Goal: Task Accomplishment & Management: Complete application form

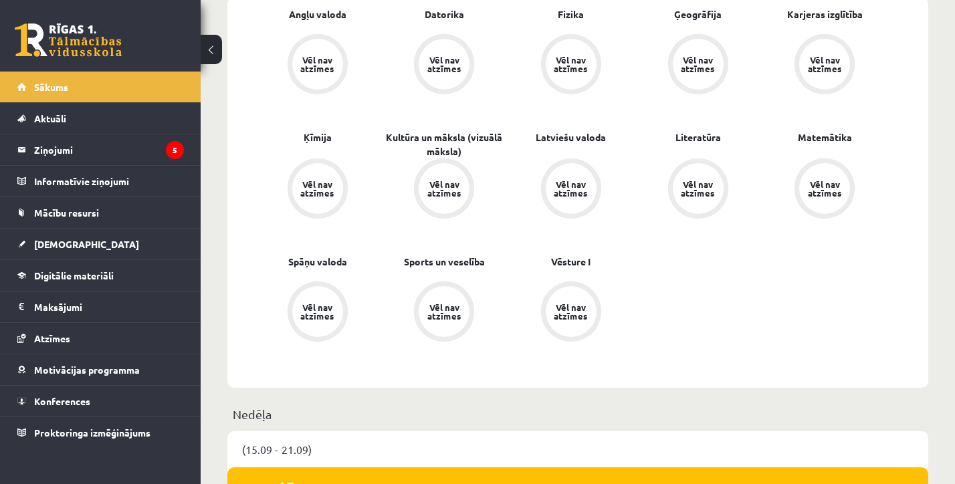
scroll to position [453, 0]
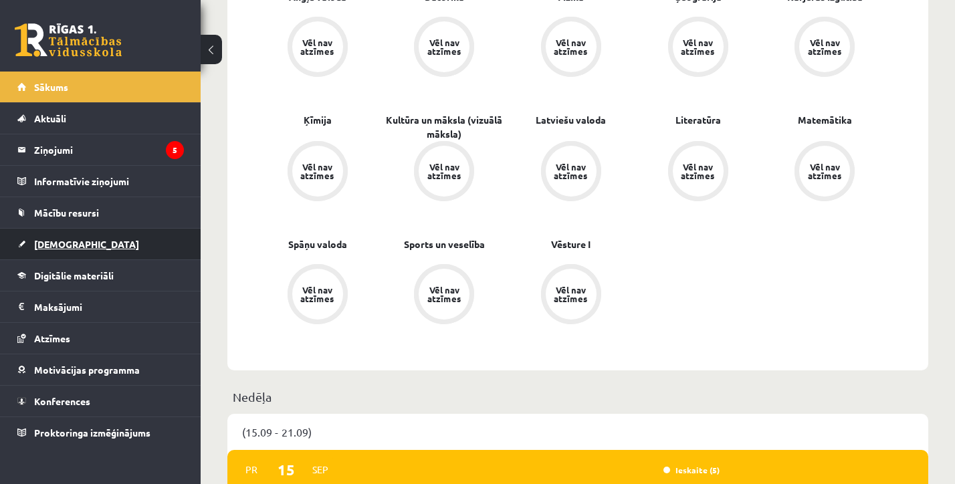
click at [116, 251] on link "[DEMOGRAPHIC_DATA]" at bounding box center [100, 244] width 167 height 31
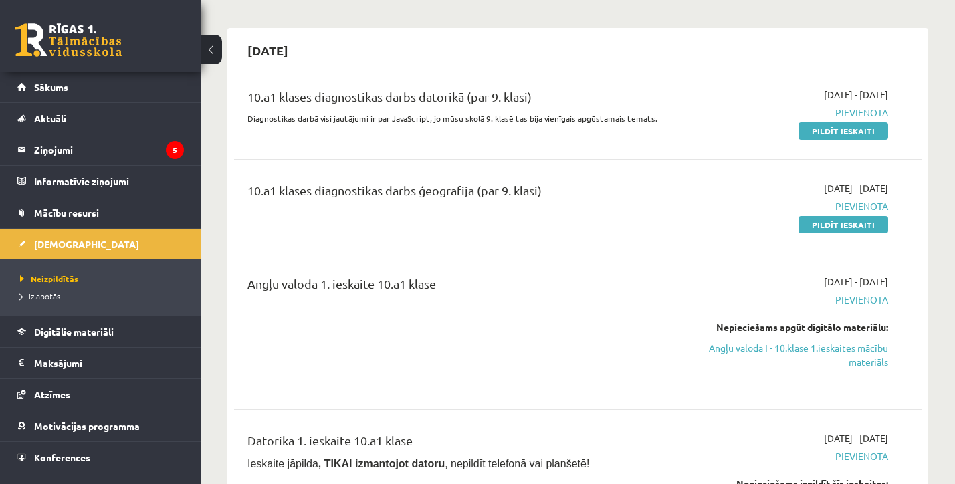
scroll to position [103, 0]
click at [826, 128] on link "Pildīt ieskaiti" at bounding box center [843, 131] width 90 height 17
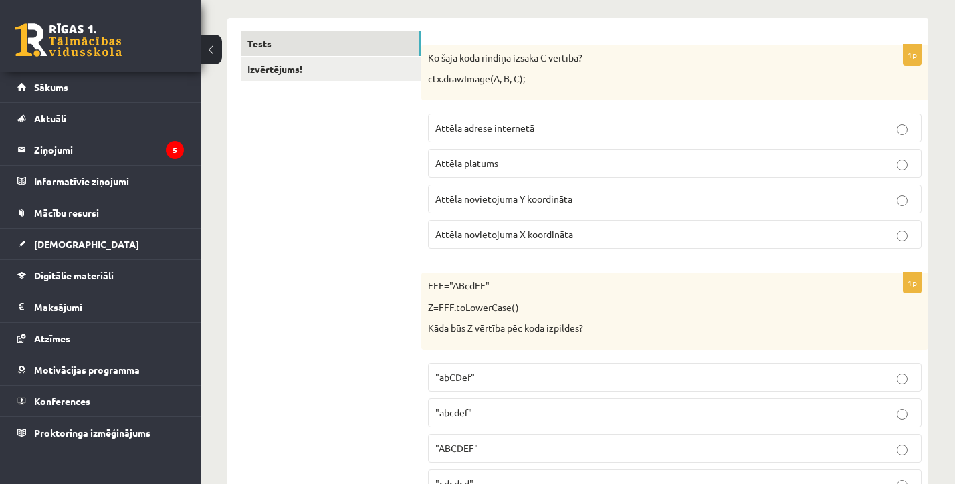
scroll to position [231, 0]
click at [483, 165] on span "Attēla platums" at bounding box center [466, 161] width 63 height 12
click at [516, 159] on p "Attēla platums" at bounding box center [674, 161] width 479 height 14
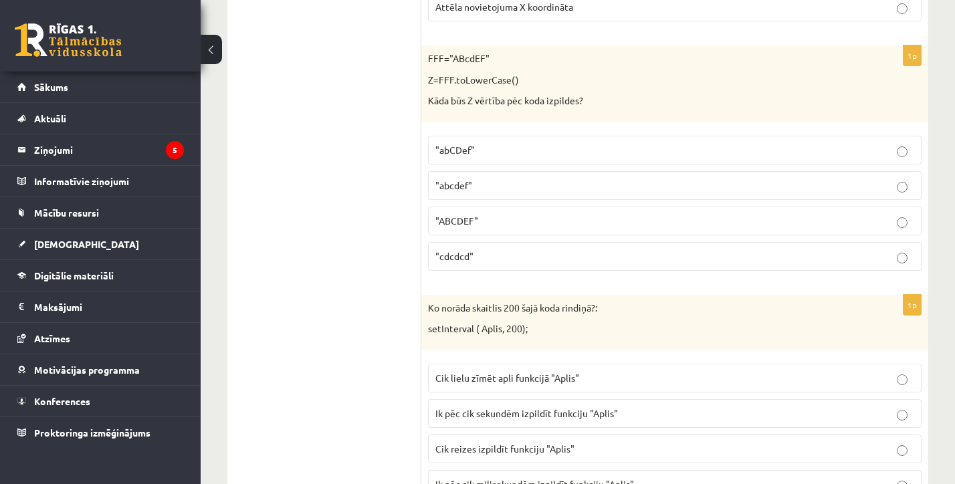
scroll to position [452, 0]
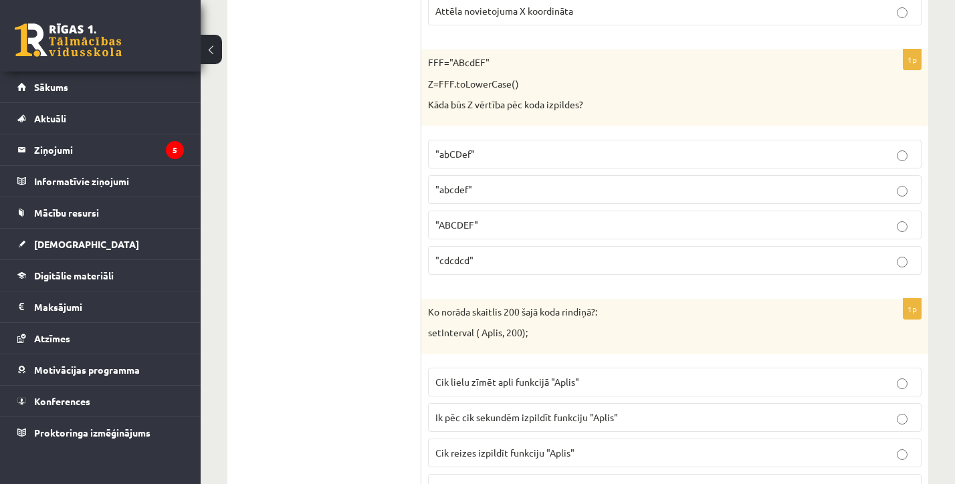
click at [485, 154] on p ""abCDef"" at bounding box center [674, 154] width 479 height 14
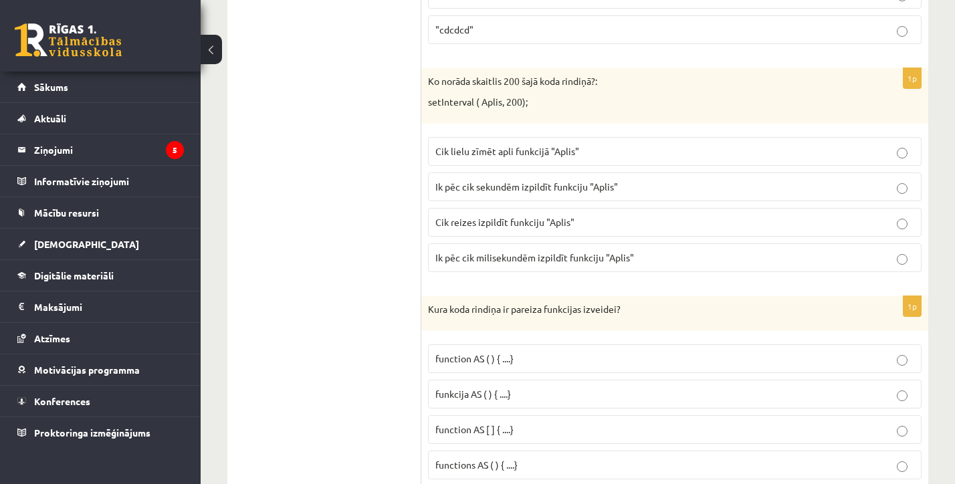
scroll to position [685, 0]
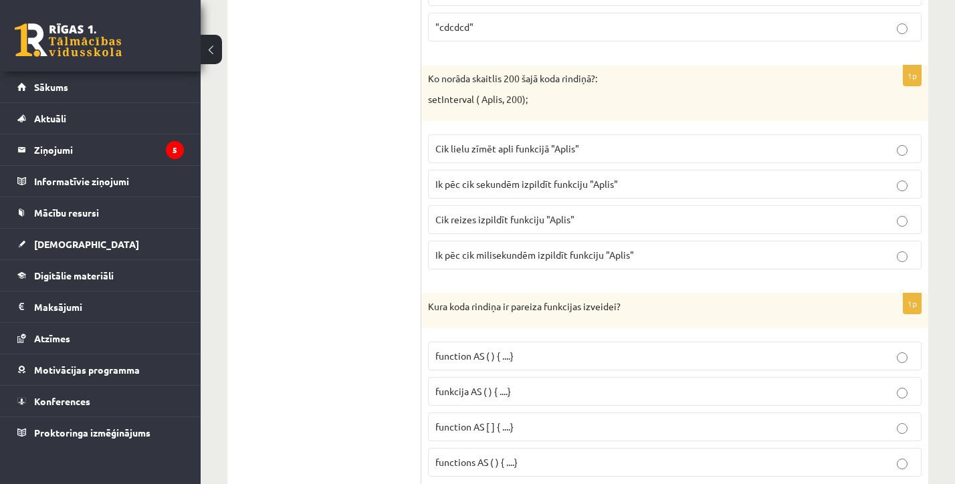
click at [464, 223] on p "Cik reizes izpildīt funkciju "Aplis"" at bounding box center [674, 220] width 479 height 14
click at [464, 217] on span "Cik reizes izpildīt funkciju "Aplis"" at bounding box center [504, 219] width 139 height 12
click at [520, 257] on span "Ik pēc cik milisekundēm izpildīt funkciju "Aplis"" at bounding box center [534, 255] width 199 height 12
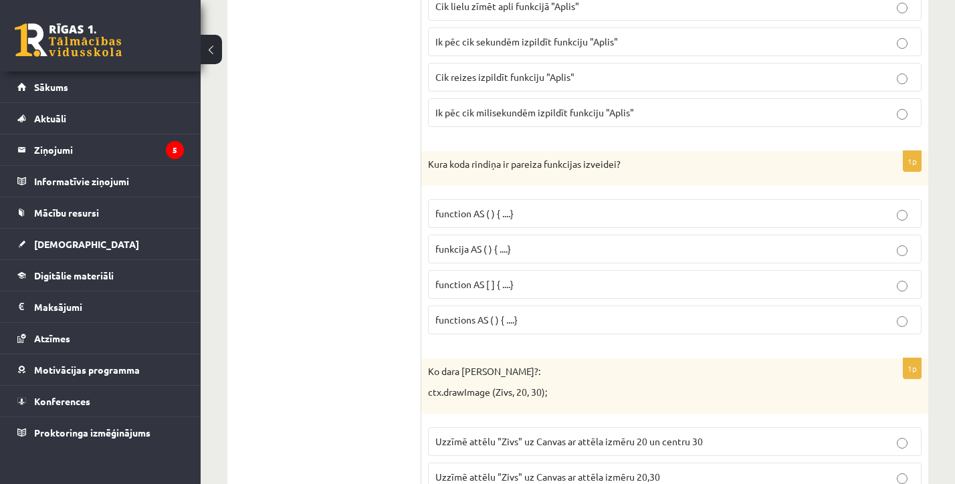
scroll to position [832, 0]
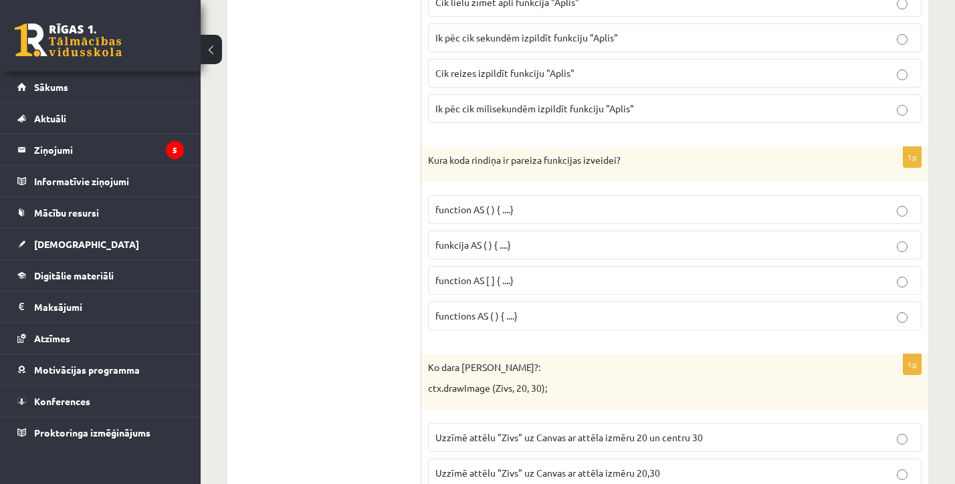
click at [456, 209] on span "function AS ( ) { ....}" at bounding box center [474, 209] width 78 height 12
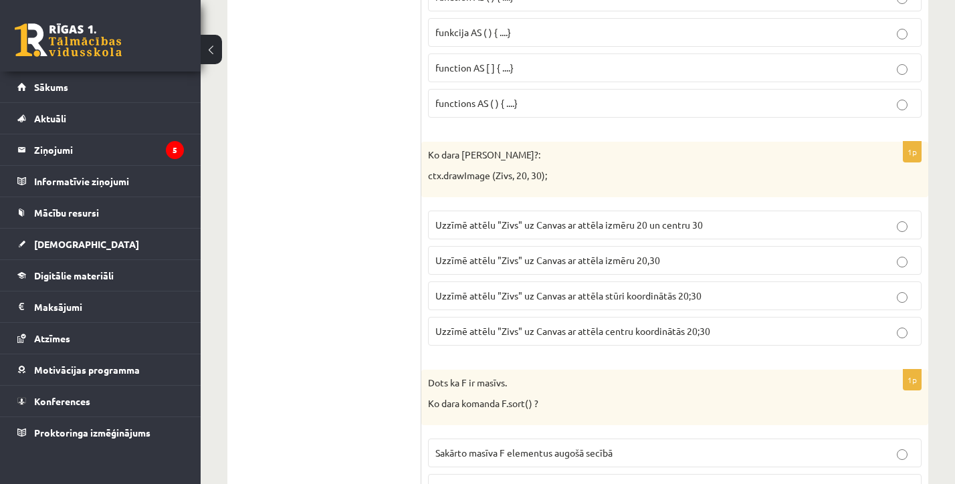
scroll to position [1045, 0]
click at [528, 290] on span "Uzzīmē attēlu "Zivs" uz Canvas ar attēla stūri koordinātās 20;30" at bounding box center [568, 296] width 266 height 12
click at [560, 325] on span "Uzzīmē attēlu "Zivs" uz Canvas ar attēla centru koordinātās 20;30" at bounding box center [572, 331] width 275 height 12
click at [558, 293] on span "Uzzīmē attēlu "Zivs" uz Canvas ar attēla stūri koordinātās 20;30" at bounding box center [568, 296] width 266 height 12
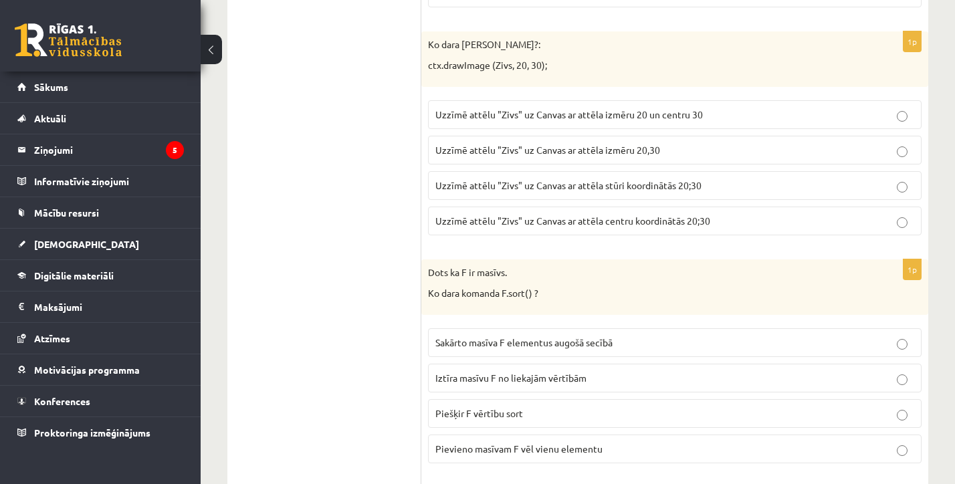
scroll to position [1168, 0]
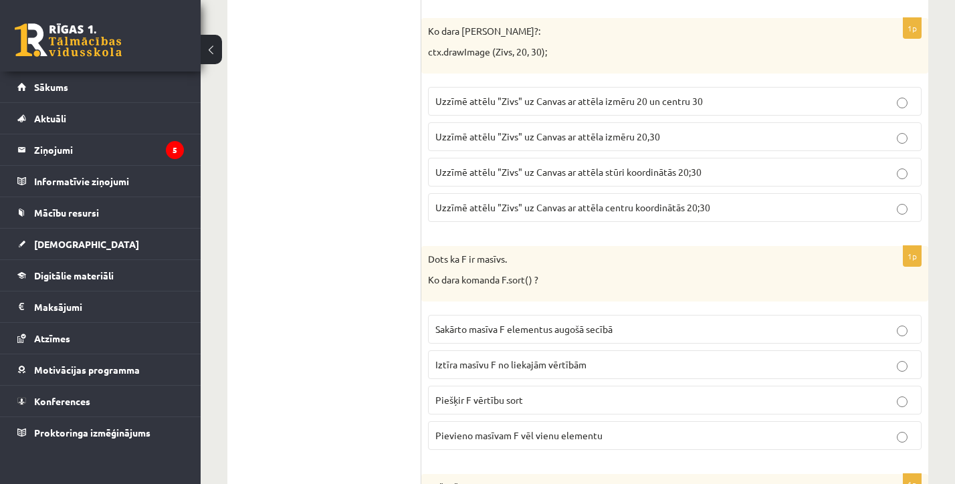
click at [497, 328] on span "Sakārto masīva F elementus augošā secībā" at bounding box center [523, 329] width 177 height 12
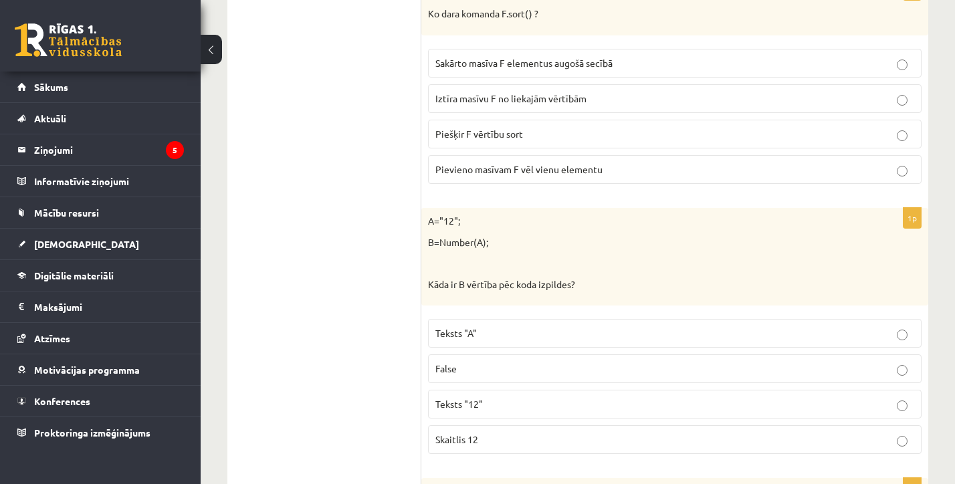
scroll to position [1460, 0]
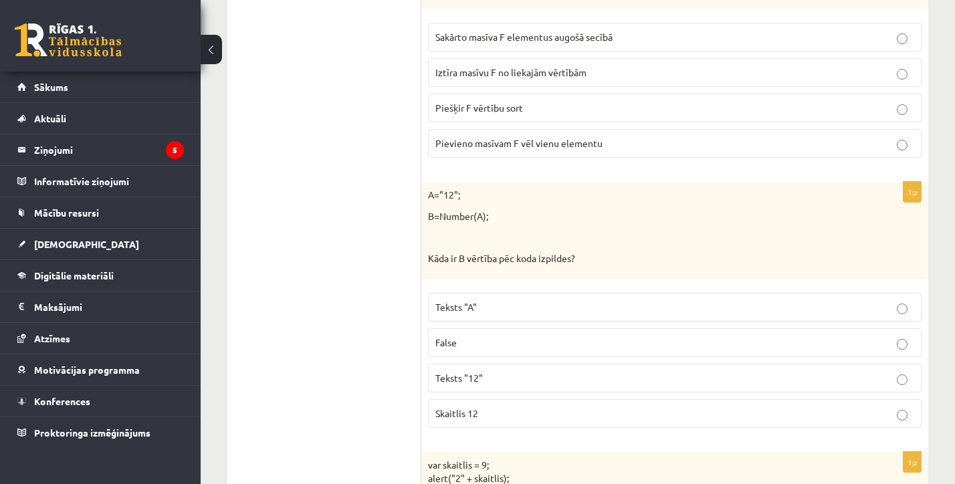
click at [494, 407] on p "Skaitlis 12" at bounding box center [674, 414] width 479 height 14
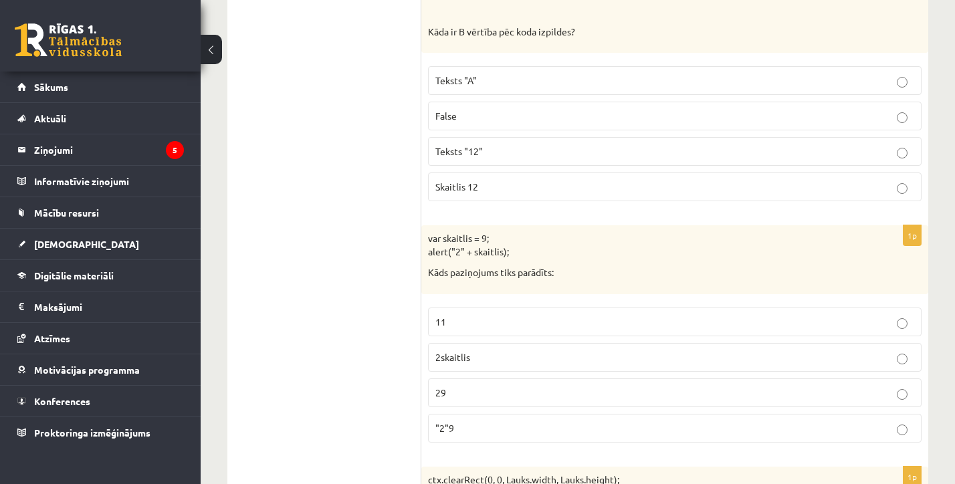
scroll to position [1687, 0]
click at [487, 414] on label ""2"9" at bounding box center [675, 428] width 494 height 29
click at [450, 386] on p "29" at bounding box center [674, 393] width 479 height 14
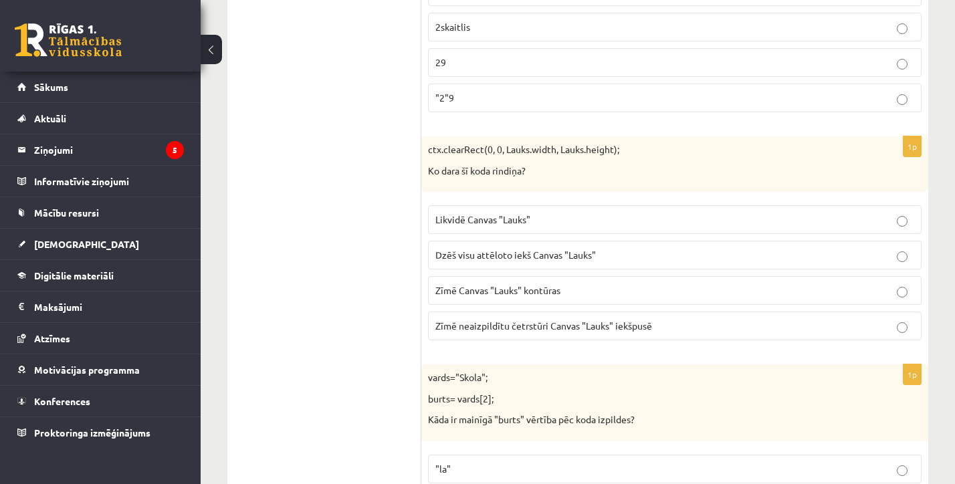
scroll to position [2049, 0]
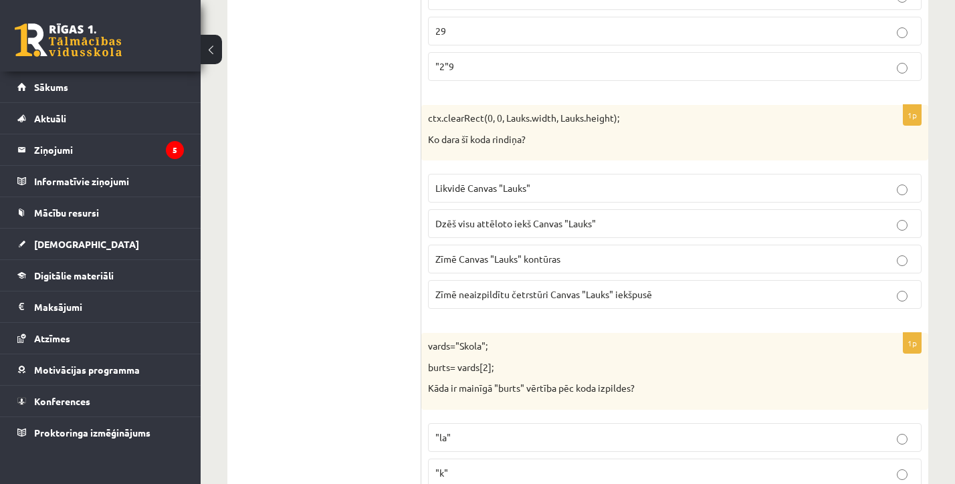
click at [457, 220] on span "Dzēš visu attēloto iekš Canvas "Lauks"" at bounding box center [515, 223] width 160 height 12
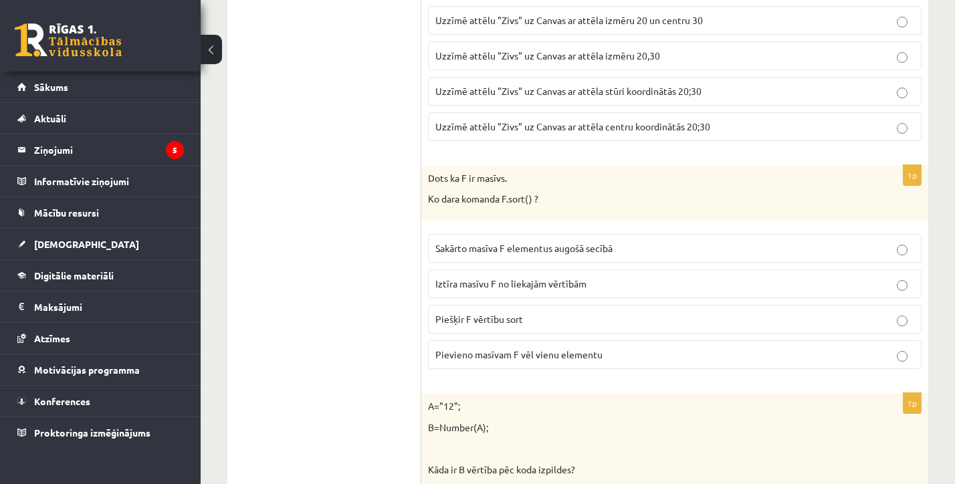
scroll to position [1226, 0]
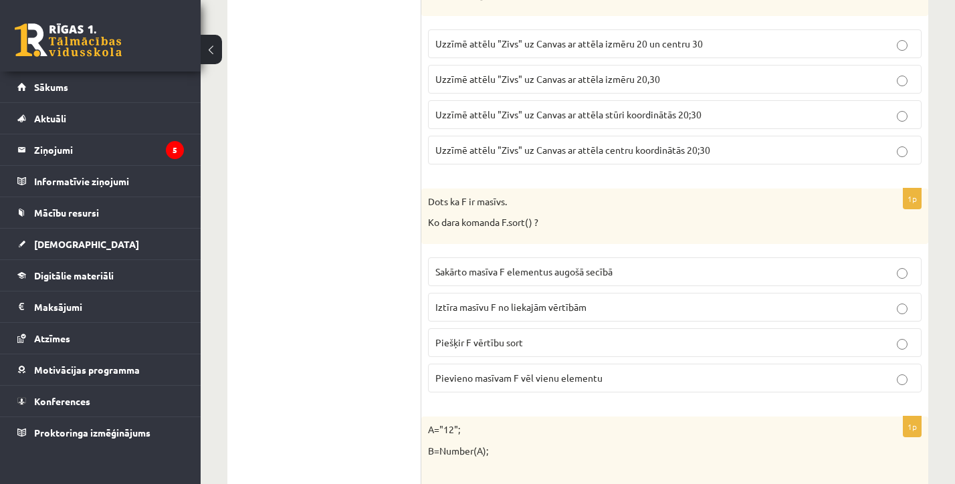
drag, startPoint x: 426, startPoint y: 215, endPoint x: 372, endPoint y: 179, distance: 65.1
click at [504, 233] on div "Dots ka F ir masīvs. Ko dara komanda F.sort() ?" at bounding box center [674, 217] width 507 height 56
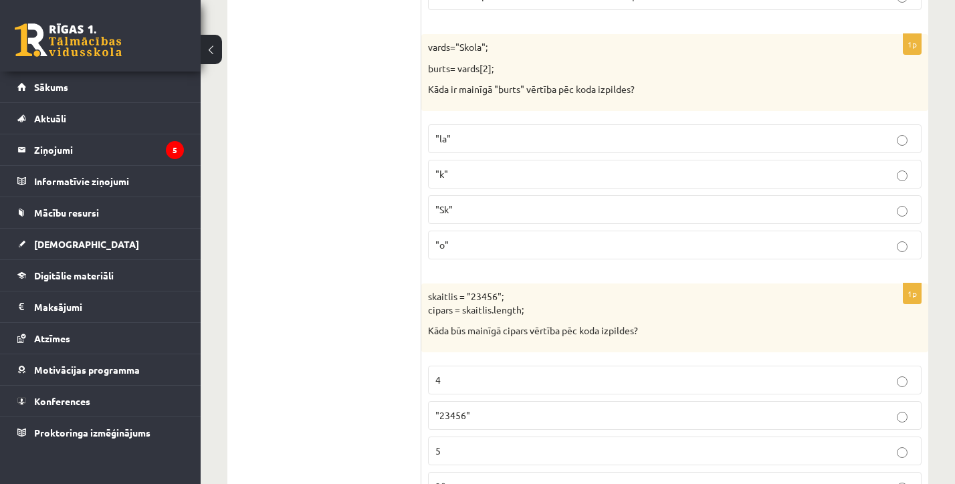
scroll to position [2349, 0]
click at [500, 237] on p ""o"" at bounding box center [674, 244] width 479 height 14
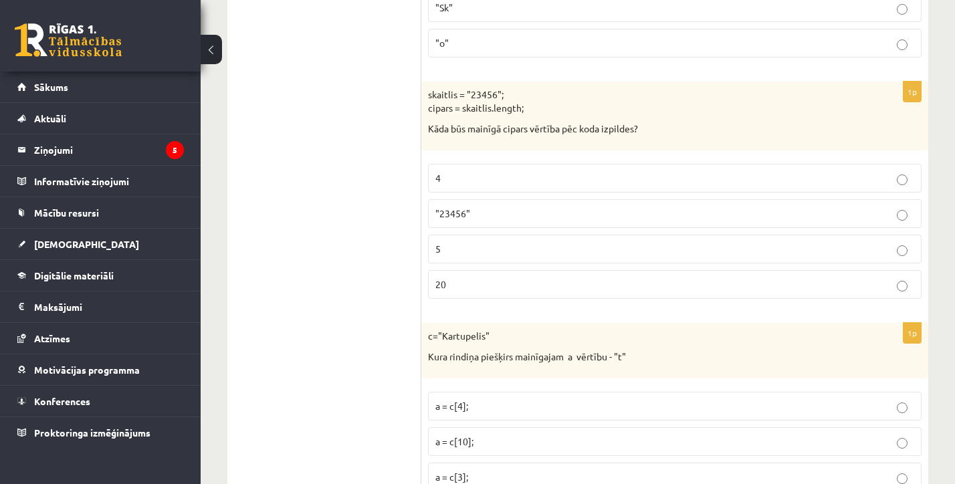
scroll to position [2552, 0]
click at [496, 240] on p "5" at bounding box center [674, 247] width 479 height 14
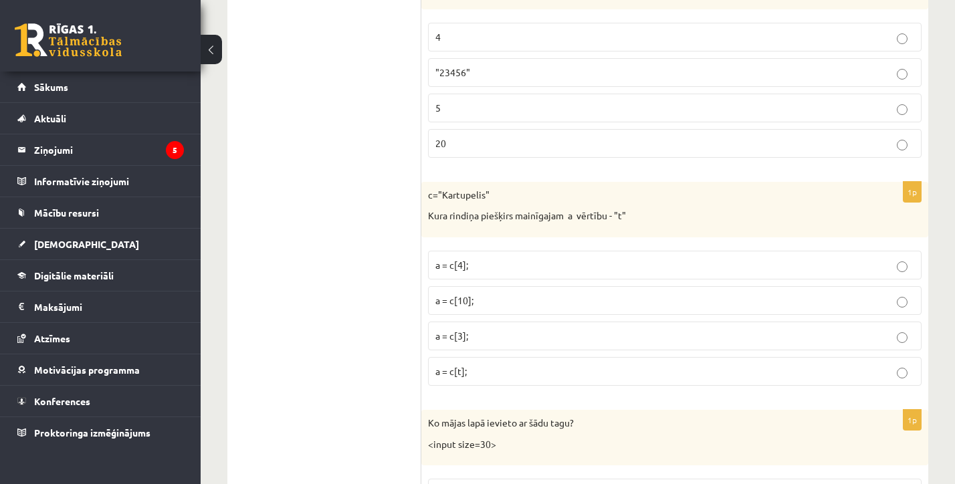
scroll to position [2690, 0]
click at [470, 330] on p "a = c[3];" at bounding box center [674, 337] width 479 height 14
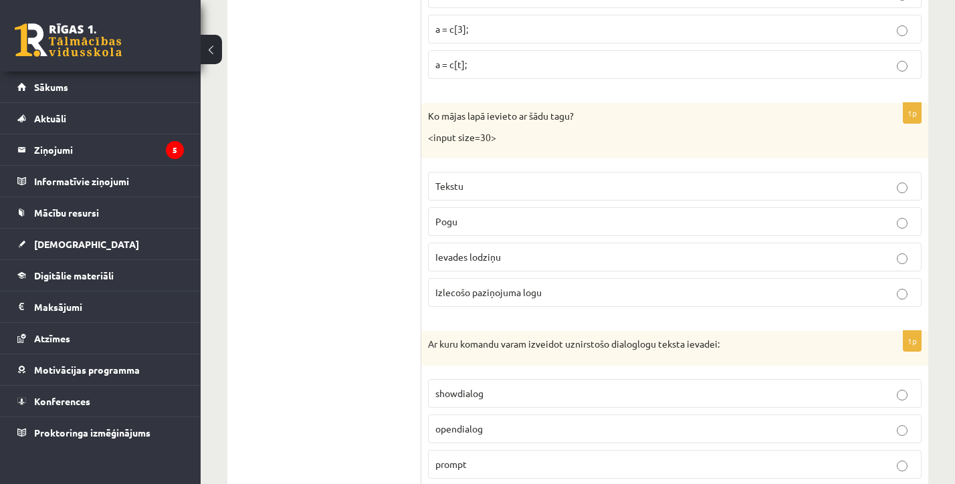
scroll to position [3002, 0]
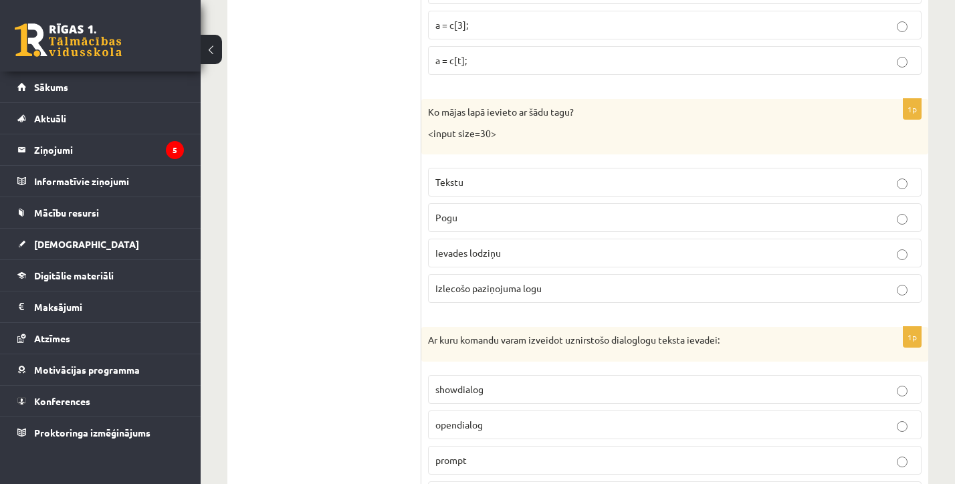
click at [485, 247] on span "Ievades lodziņu" at bounding box center [468, 253] width 66 height 12
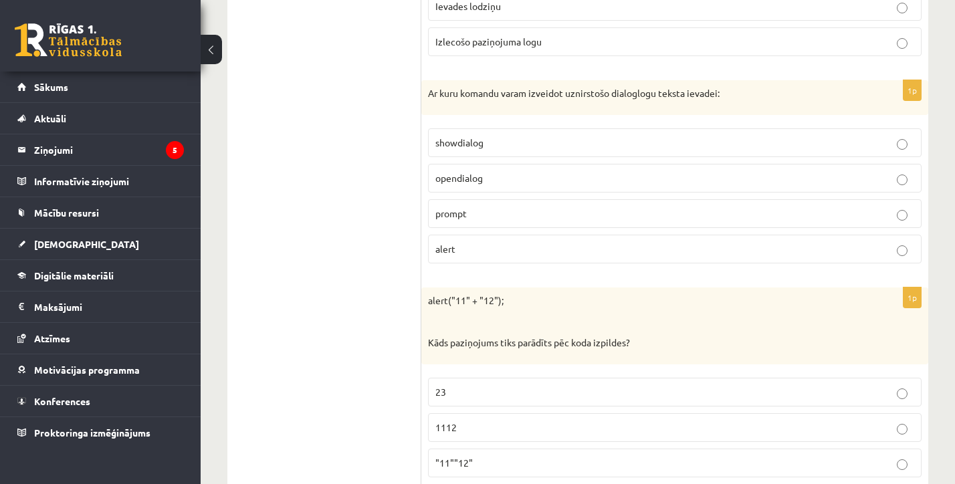
scroll to position [3251, 0]
click at [516, 134] on p "showdialog" at bounding box center [674, 141] width 479 height 14
click at [518, 205] on p "prompt" at bounding box center [674, 212] width 479 height 14
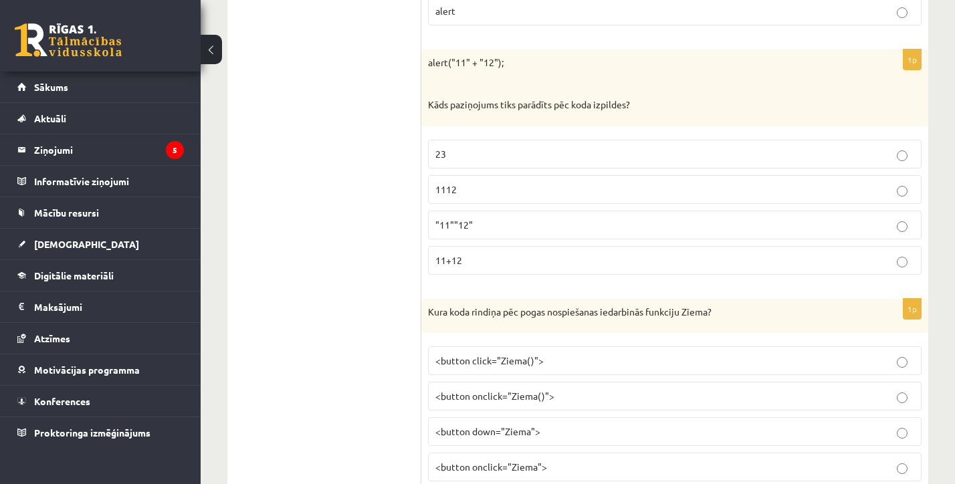
scroll to position [3489, 0]
click at [450, 184] on label "1112" at bounding box center [675, 187] width 494 height 29
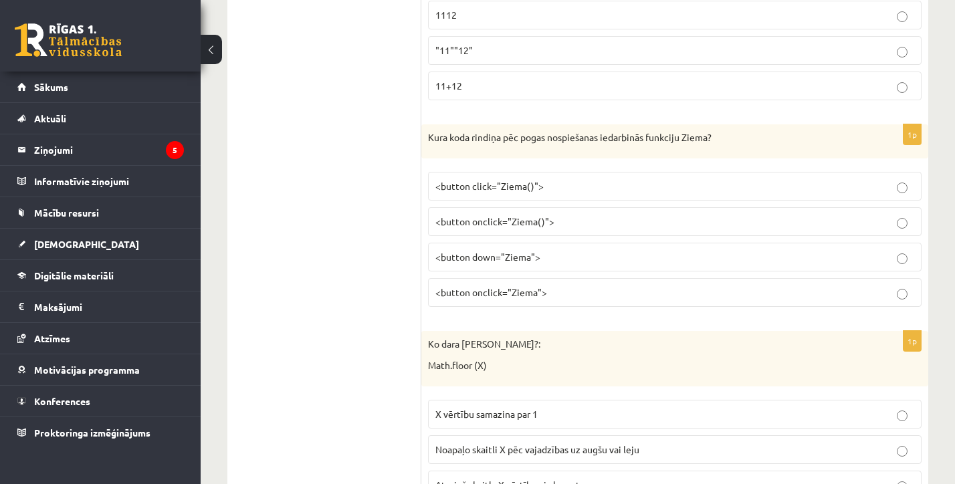
scroll to position [3662, 0]
click at [464, 214] on p "<button onclick="Ziema()">" at bounding box center [674, 221] width 479 height 14
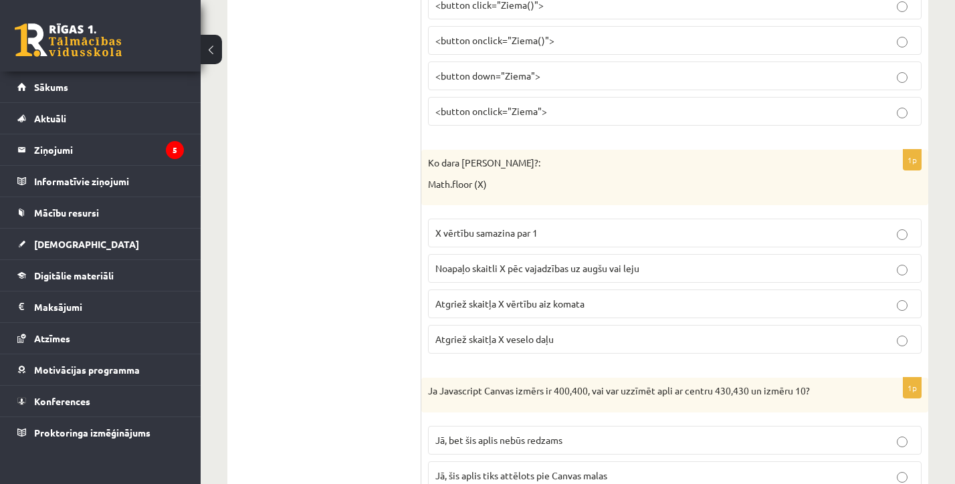
scroll to position [3845, 0]
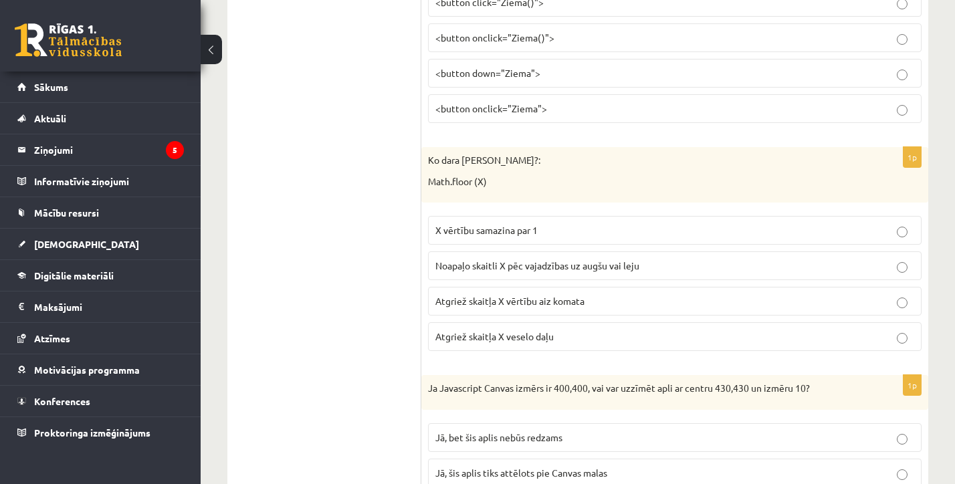
click at [483, 259] on p "Noapaļo skaitli X pēc vajadzības uz augšu vai leju" at bounding box center [674, 266] width 479 height 14
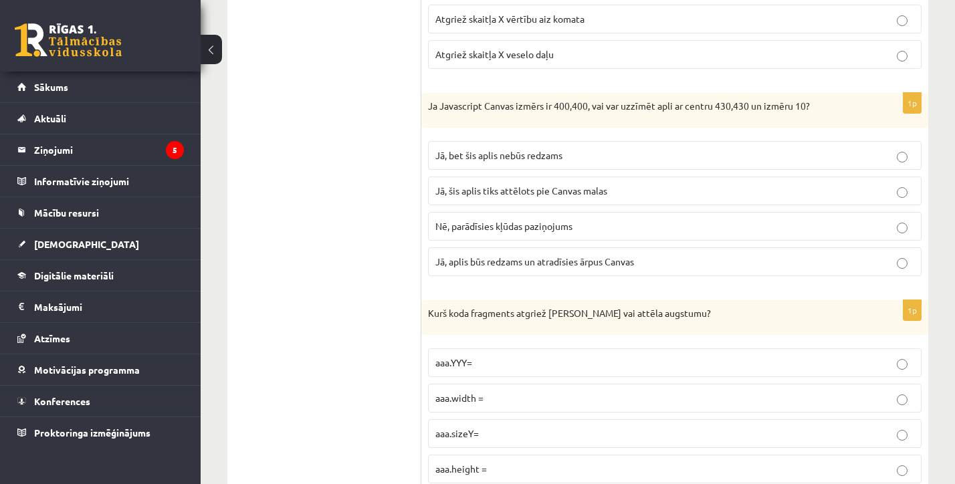
scroll to position [4129, 0]
click at [489, 218] on span "Nē, parādīsies kļūdas paziņojums" at bounding box center [503, 224] width 137 height 12
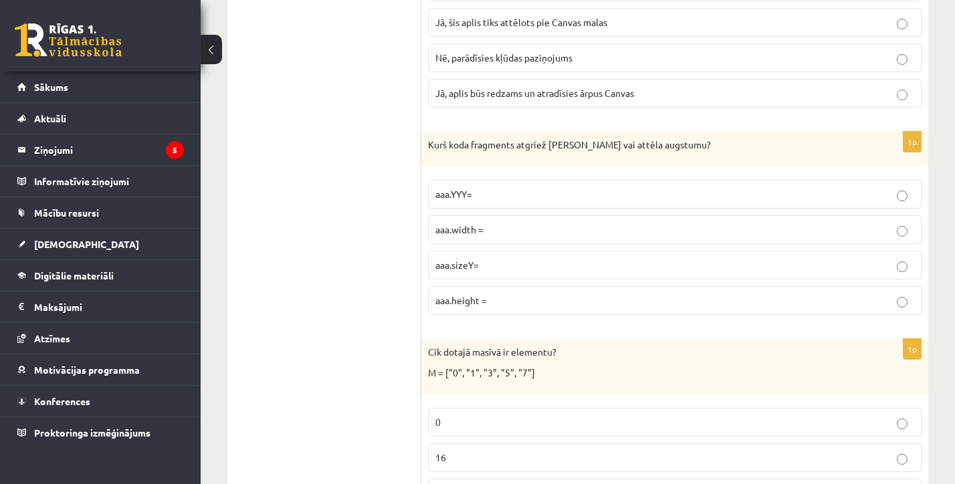
scroll to position [4305, 0]
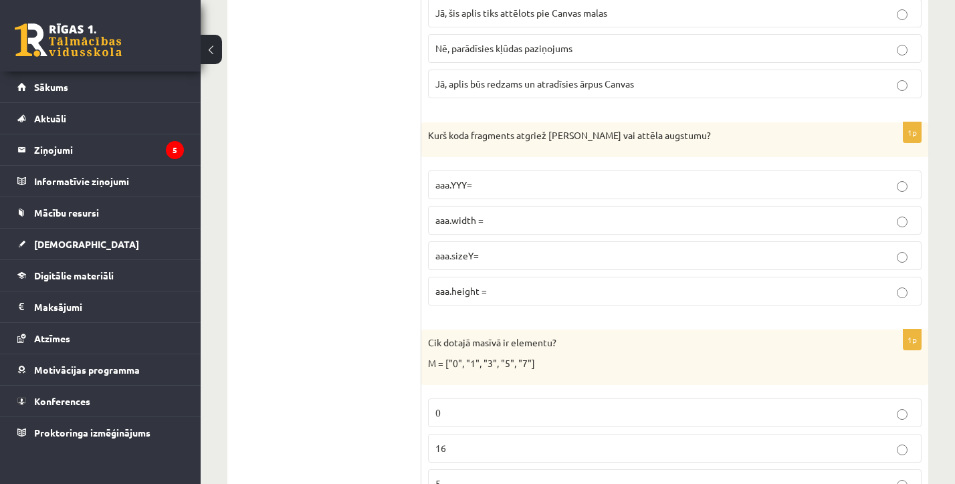
click at [475, 285] on span "aaa.height =" at bounding box center [460, 291] width 51 height 12
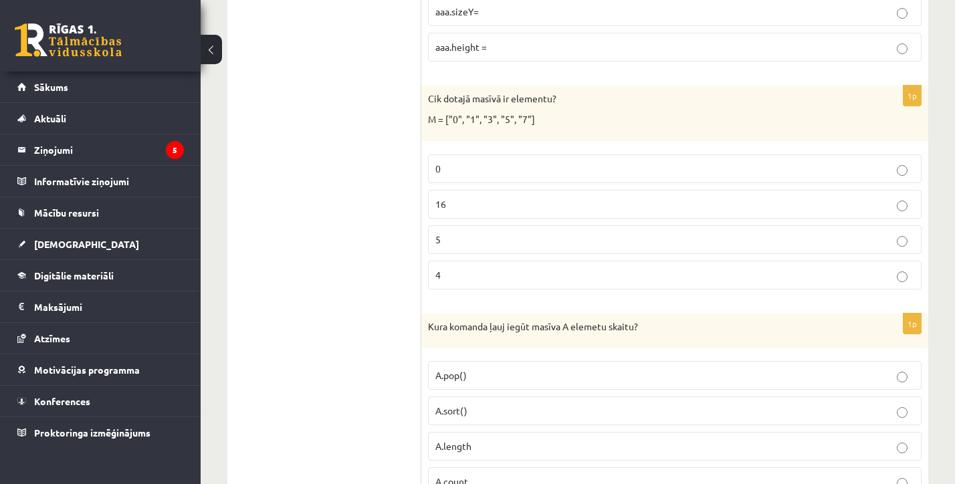
scroll to position [4551, 0]
click at [457, 231] on p "5" at bounding box center [674, 238] width 479 height 14
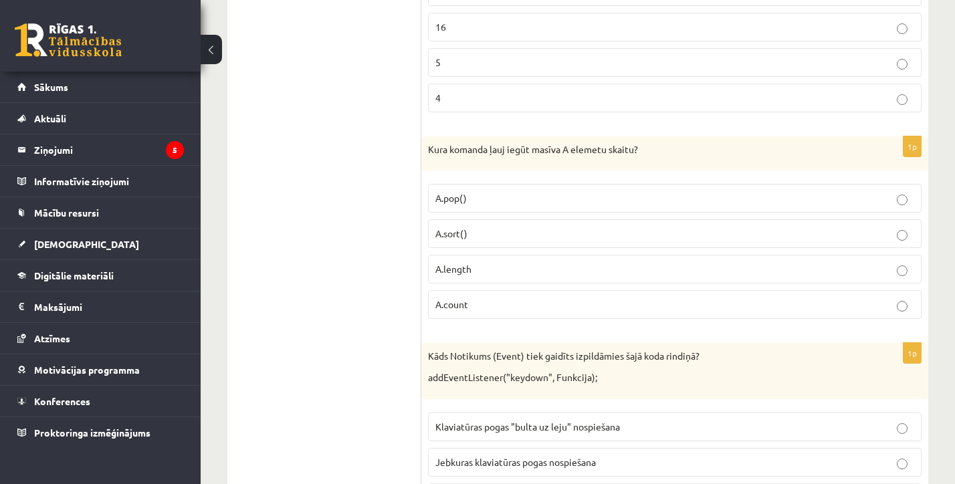
scroll to position [4728, 0]
click at [447, 261] on span "A.length" at bounding box center [453, 267] width 36 height 12
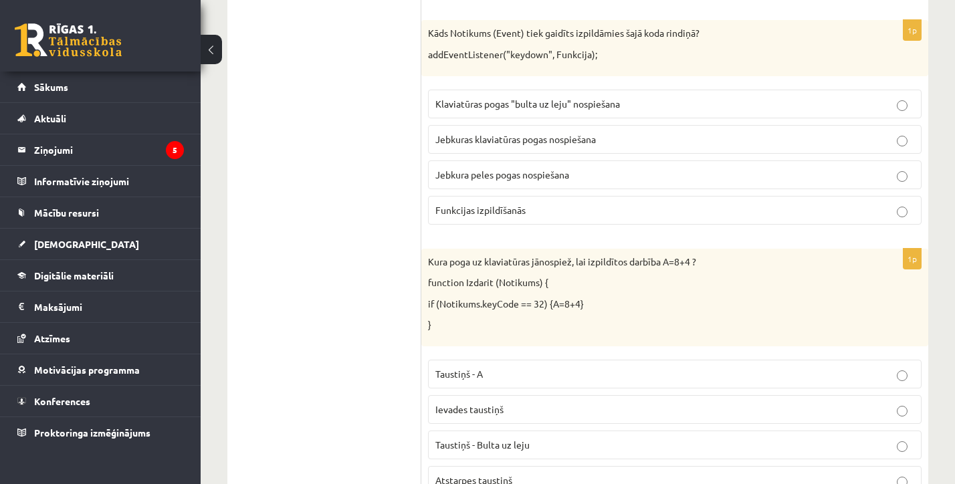
scroll to position [5047, 0]
click at [456, 135] on span "Jebkuras klaviatūras pogas nospiešana" at bounding box center [515, 141] width 160 height 12
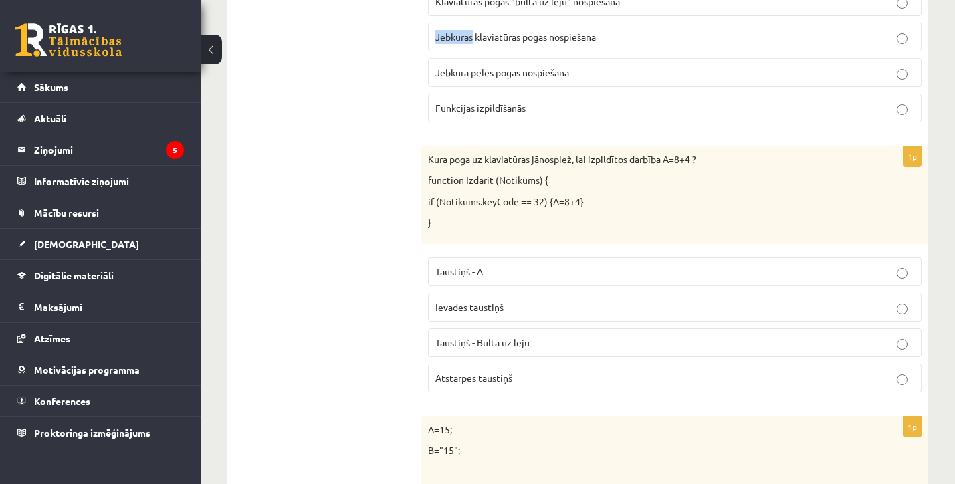
scroll to position [5155, 0]
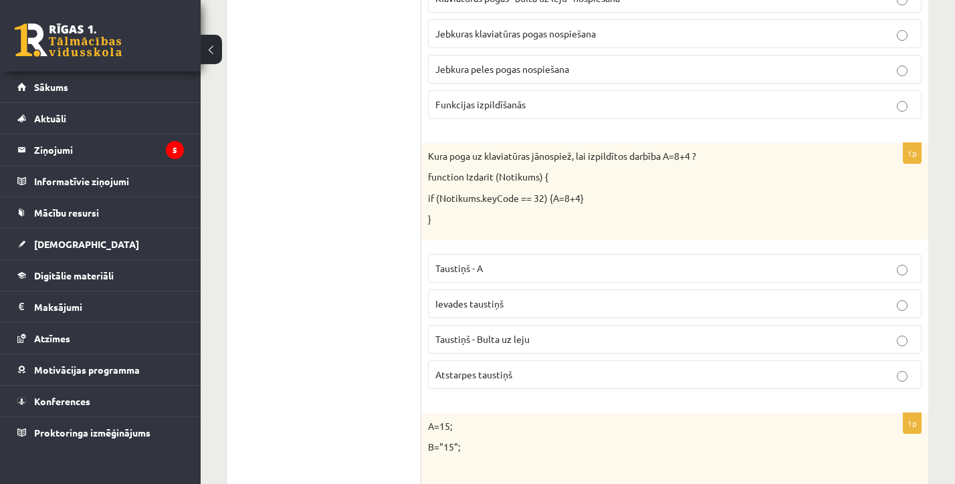
click at [494, 368] on span "Atstarpes taustiņš" at bounding box center [473, 374] width 77 height 12
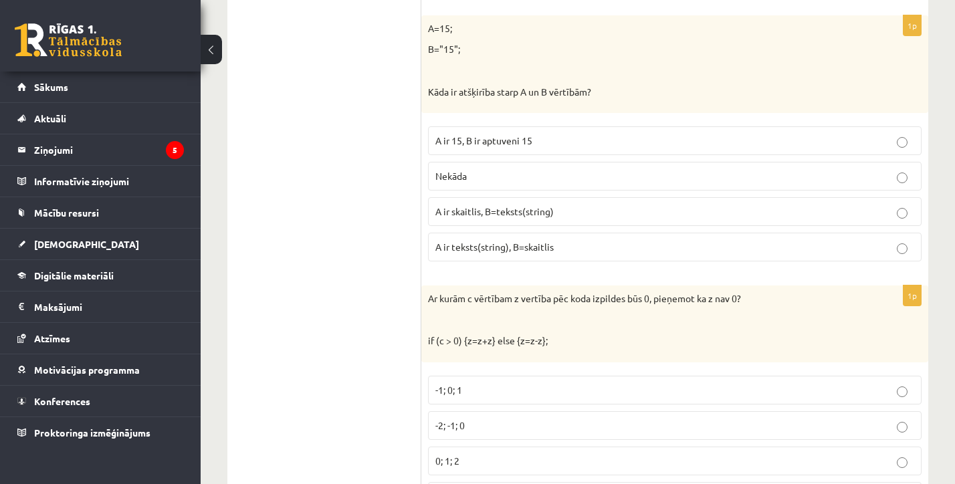
scroll to position [5557, 0]
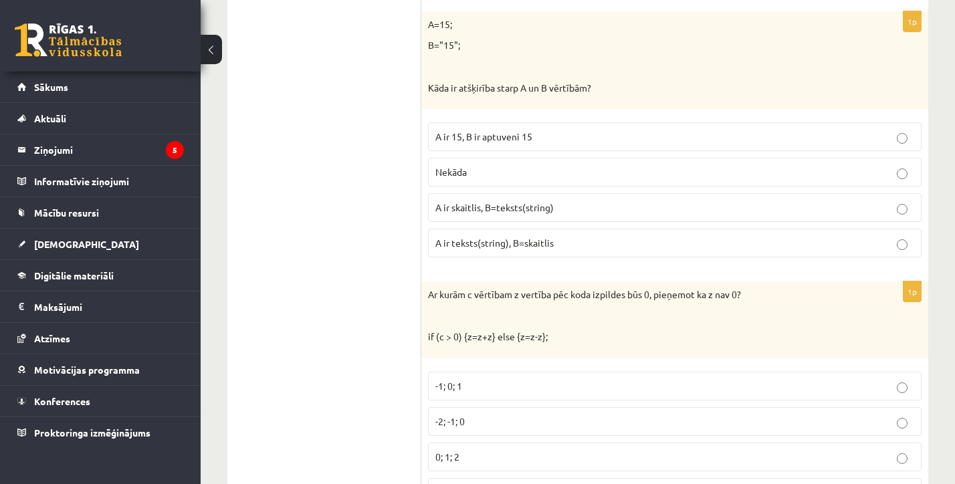
click at [458, 201] on span "A ir skaitlis, B=teksts(string)" at bounding box center [494, 207] width 118 height 12
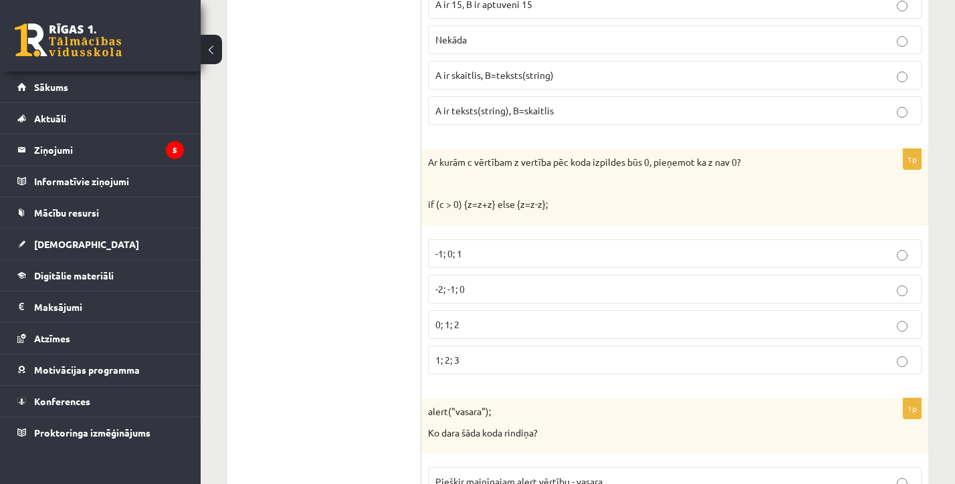
scroll to position [5692, 0]
click at [456, 280] on span "-2; -1; 0" at bounding box center [449, 286] width 29 height 12
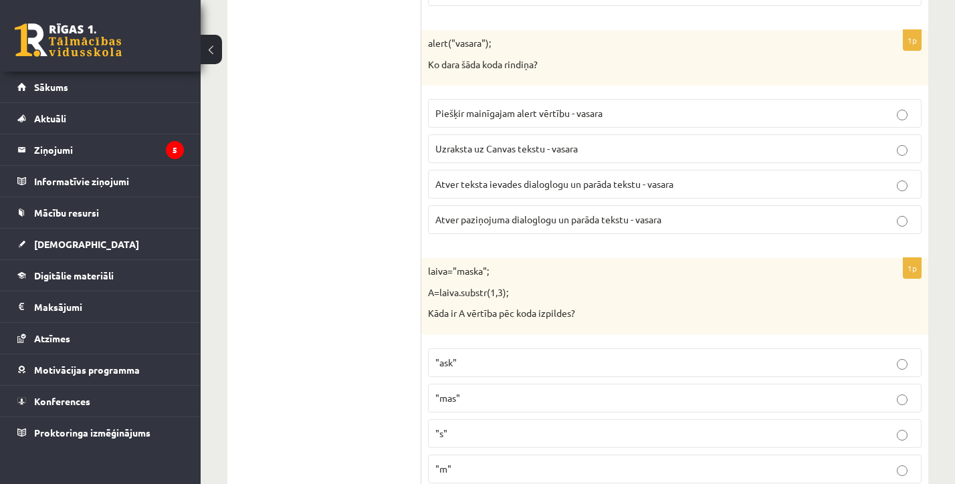
scroll to position [6058, 0]
click at [490, 213] on p "Atver paziņojuma dialoglogu un parāda tekstu - vasara" at bounding box center [674, 220] width 479 height 14
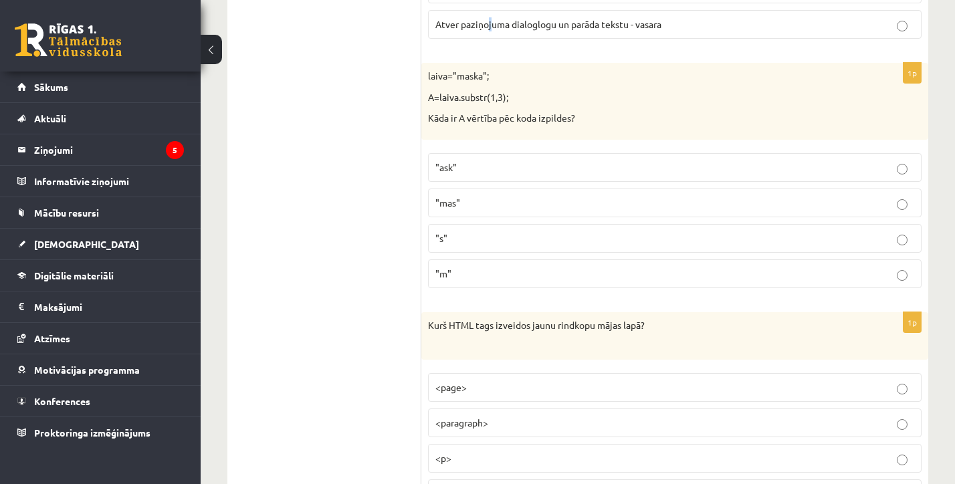
scroll to position [6252, 0]
click at [443, 154] on label ""ask"" at bounding box center [675, 168] width 494 height 29
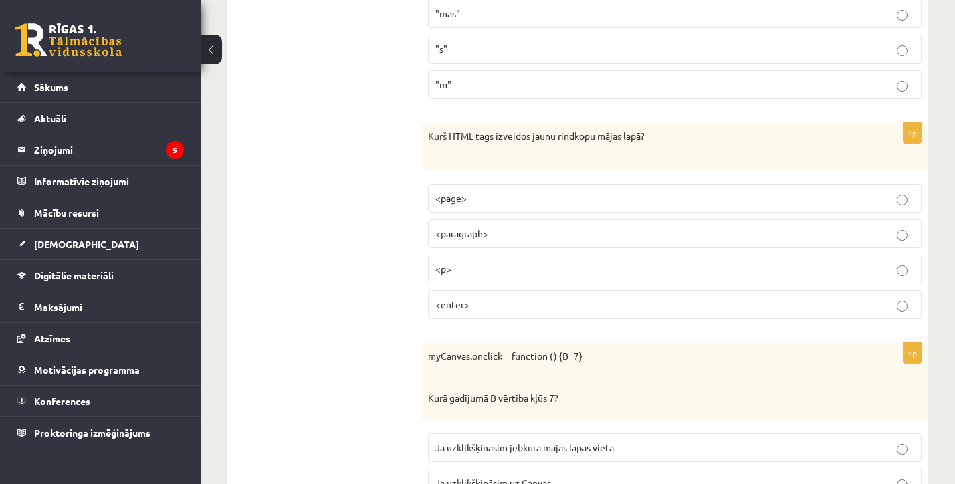
scroll to position [6447, 0]
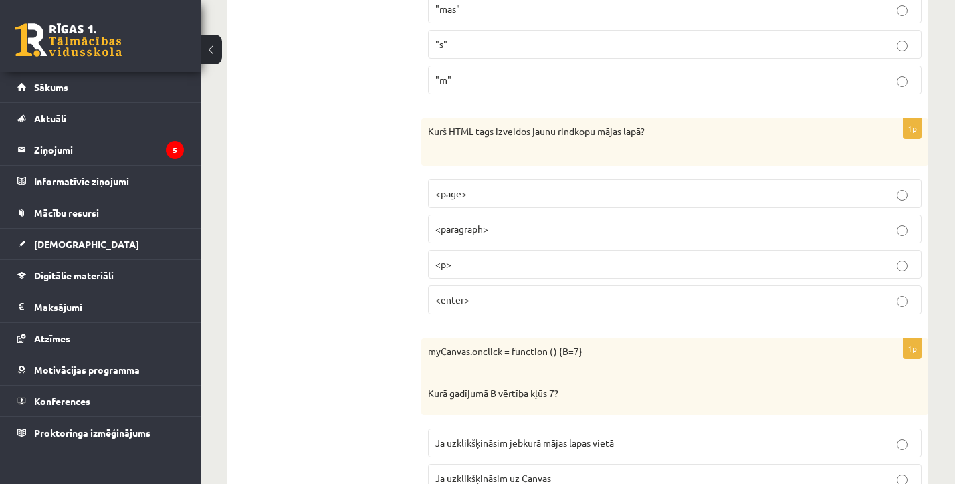
click at [459, 250] on label "<p>" at bounding box center [675, 264] width 494 height 29
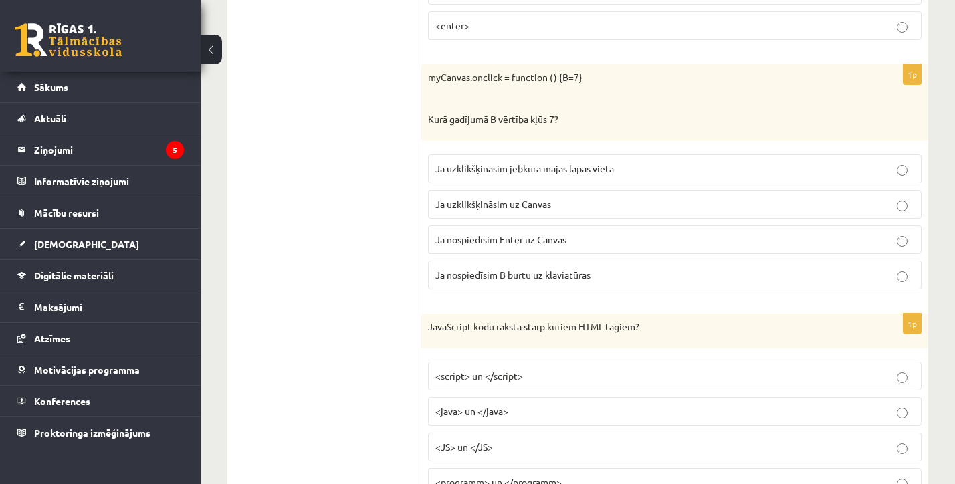
scroll to position [6721, 0]
click at [478, 261] on label "Ja nospiedīsim B burtu uz klaviatūras" at bounding box center [675, 275] width 494 height 29
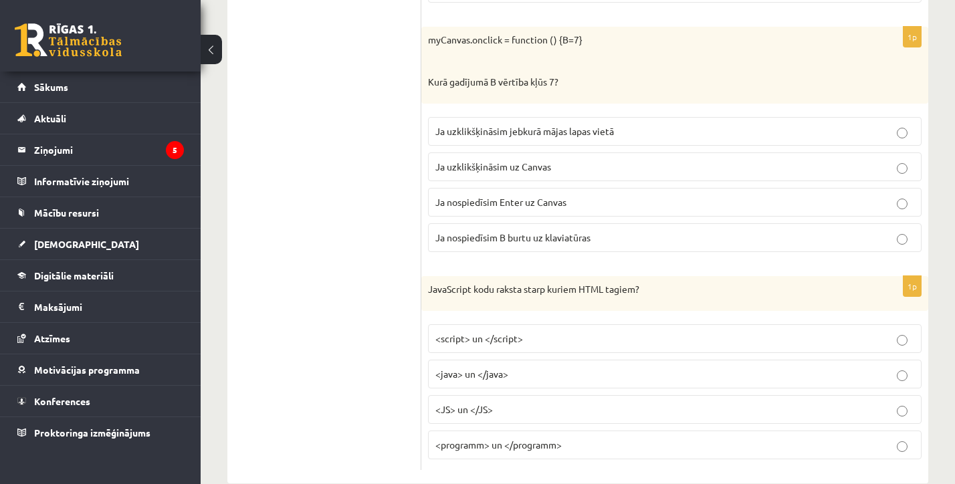
scroll to position [6758, 0]
click at [523, 325] on label "<script> un </script>" at bounding box center [675, 339] width 494 height 29
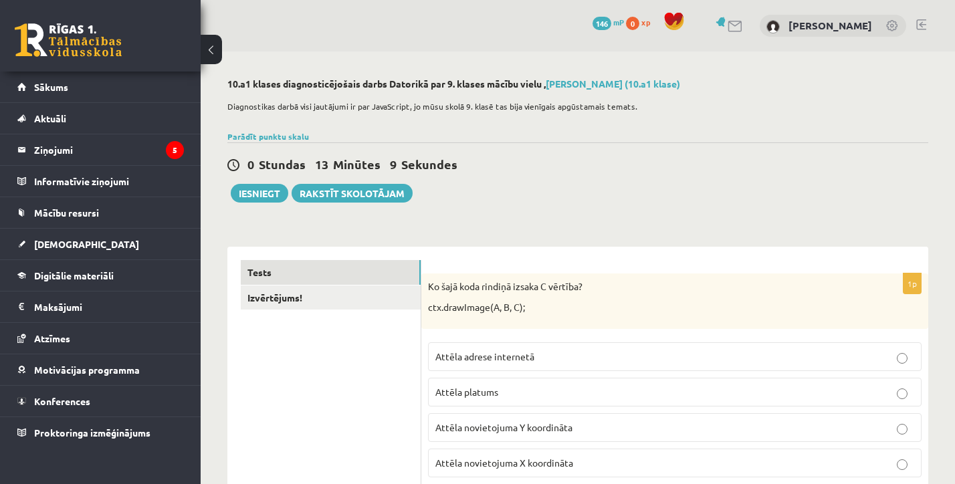
scroll to position [0, 0]
click at [295, 302] on link "Izvērtējums!" at bounding box center [331, 298] width 180 height 25
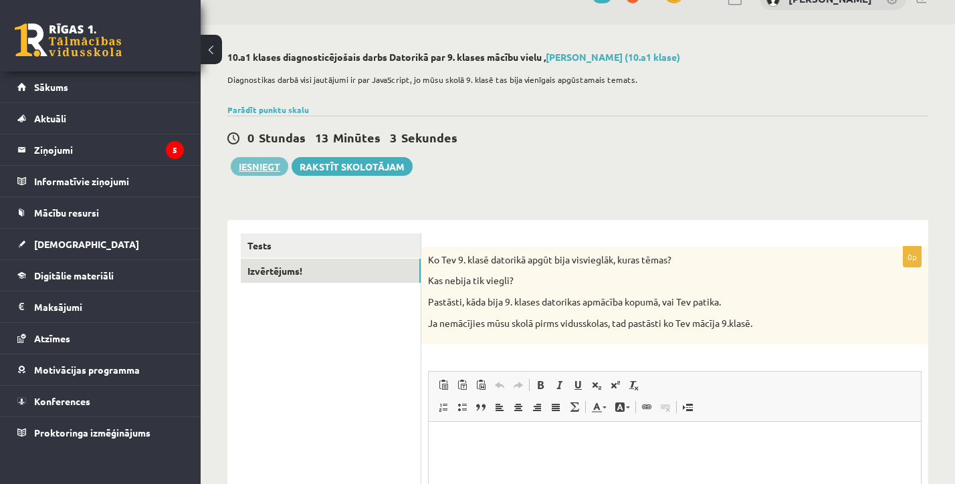
click at [259, 162] on button "Iesniegt" at bounding box center [260, 166] width 58 height 19
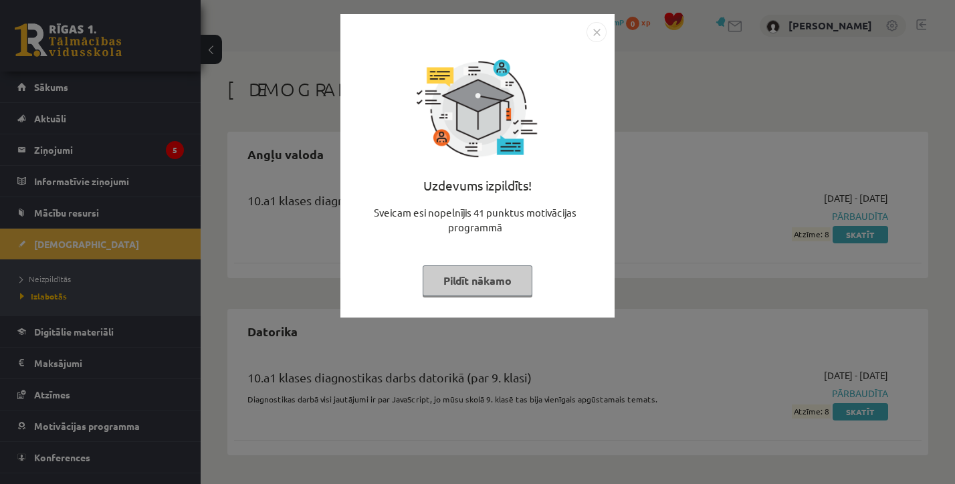
click at [596, 31] on img "Close" at bounding box center [596, 32] width 20 height 20
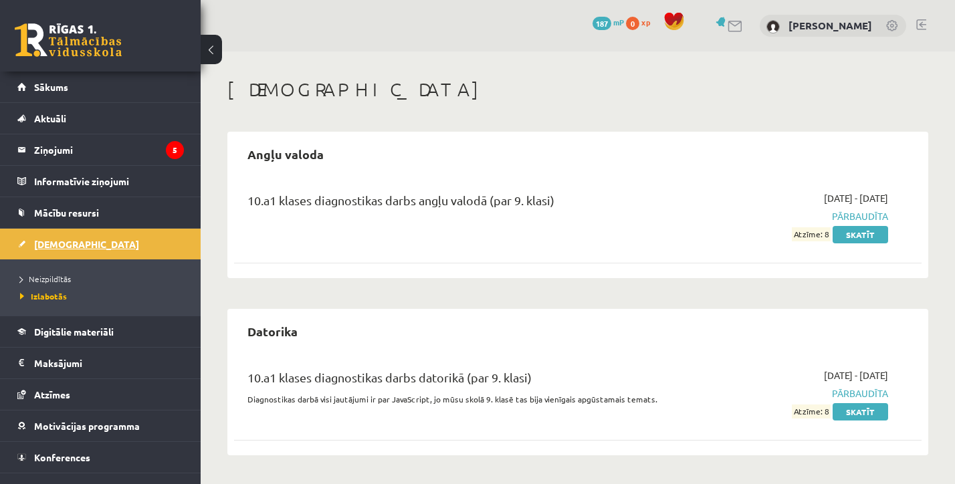
click at [49, 240] on span "[DEMOGRAPHIC_DATA]" at bounding box center [86, 244] width 105 height 12
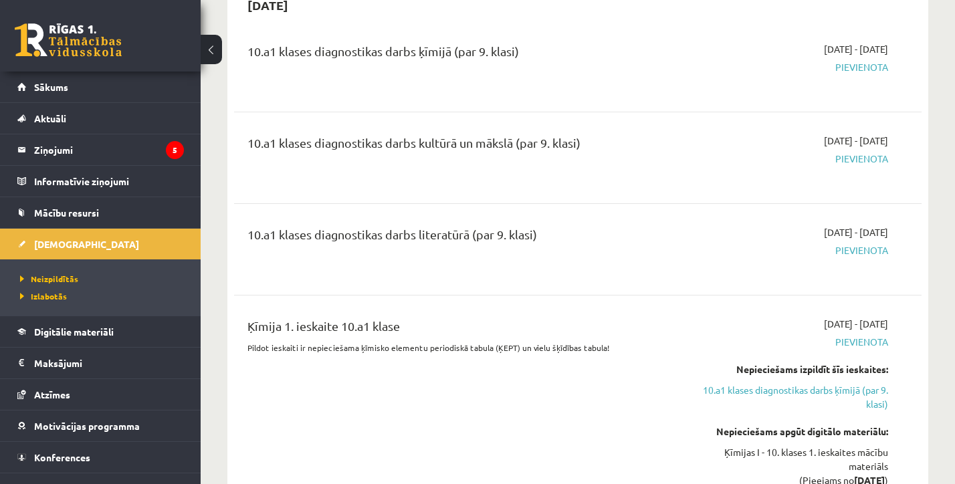
scroll to position [1036, 0]
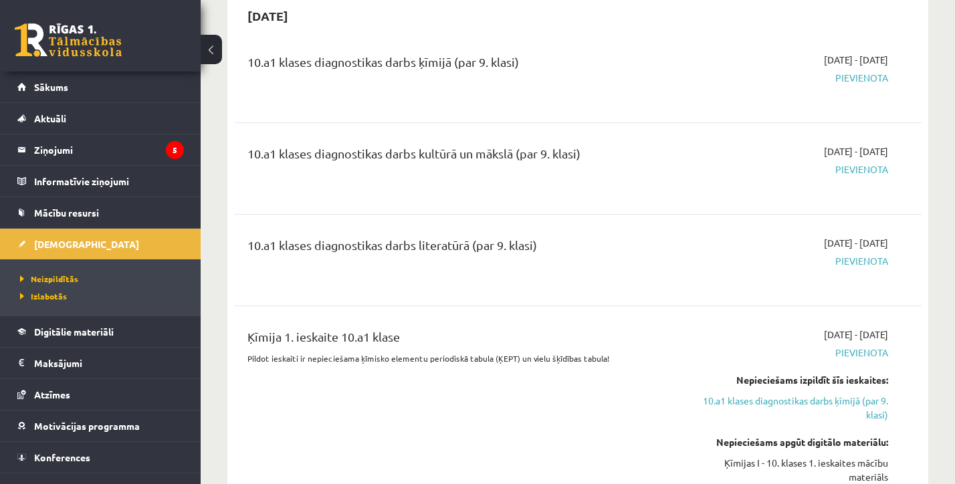
click at [904, 200] on div "10.a1 klases diagnostikas darbs kultūrā un mākslā (par 9. klasi) 2025-09-16 - 2…" at bounding box center [577, 168] width 687 height 75
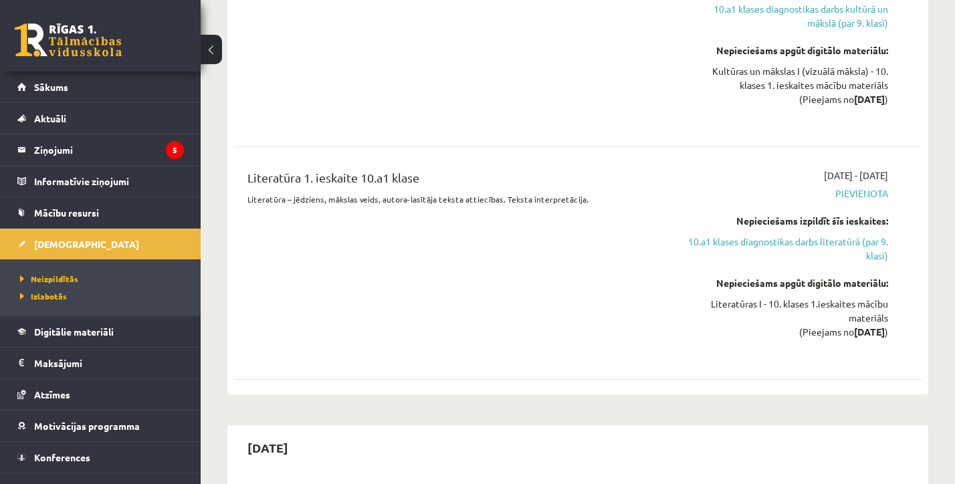
scroll to position [1658, 0]
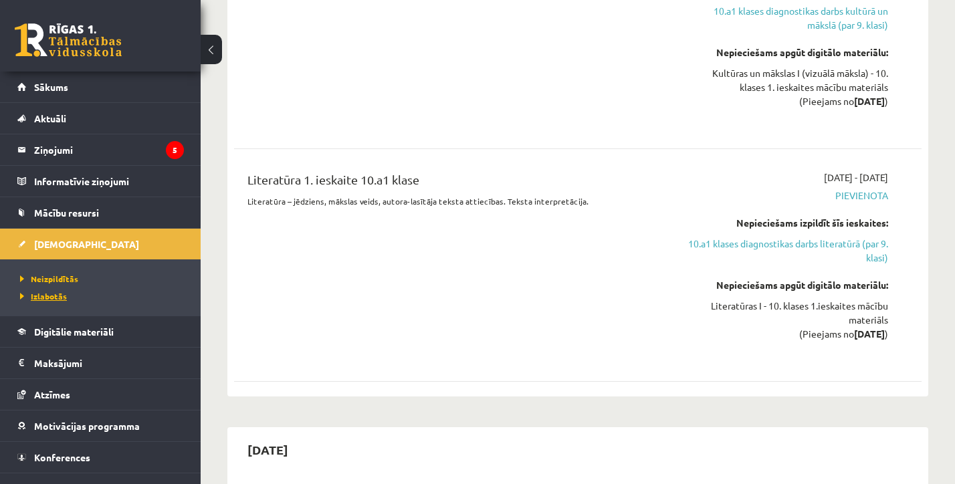
click at [58, 296] on span "Izlabotās" at bounding box center [43, 296] width 47 height 11
